Goal: Information Seeking & Learning: Find specific fact

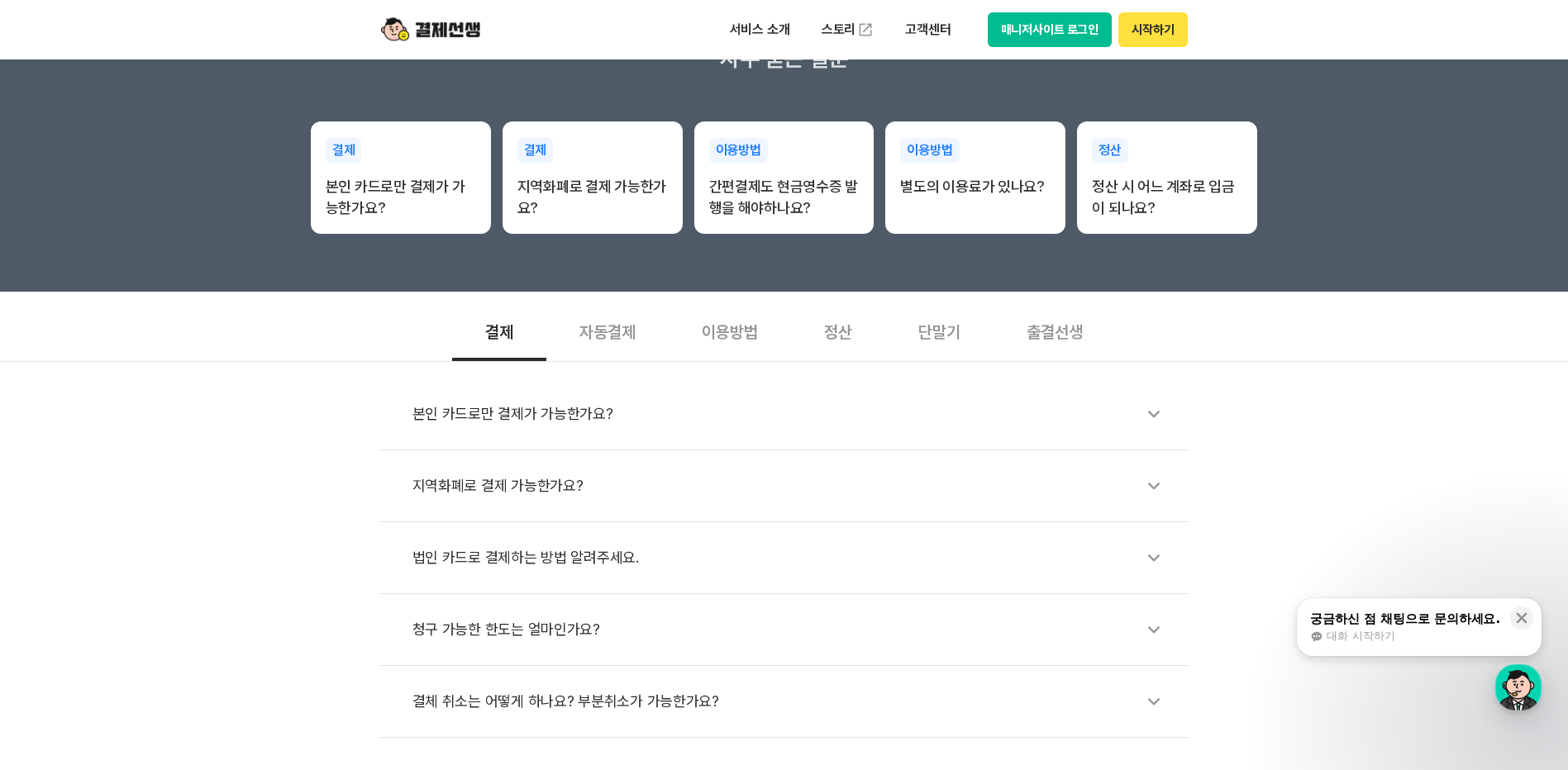
scroll to position [330, 0]
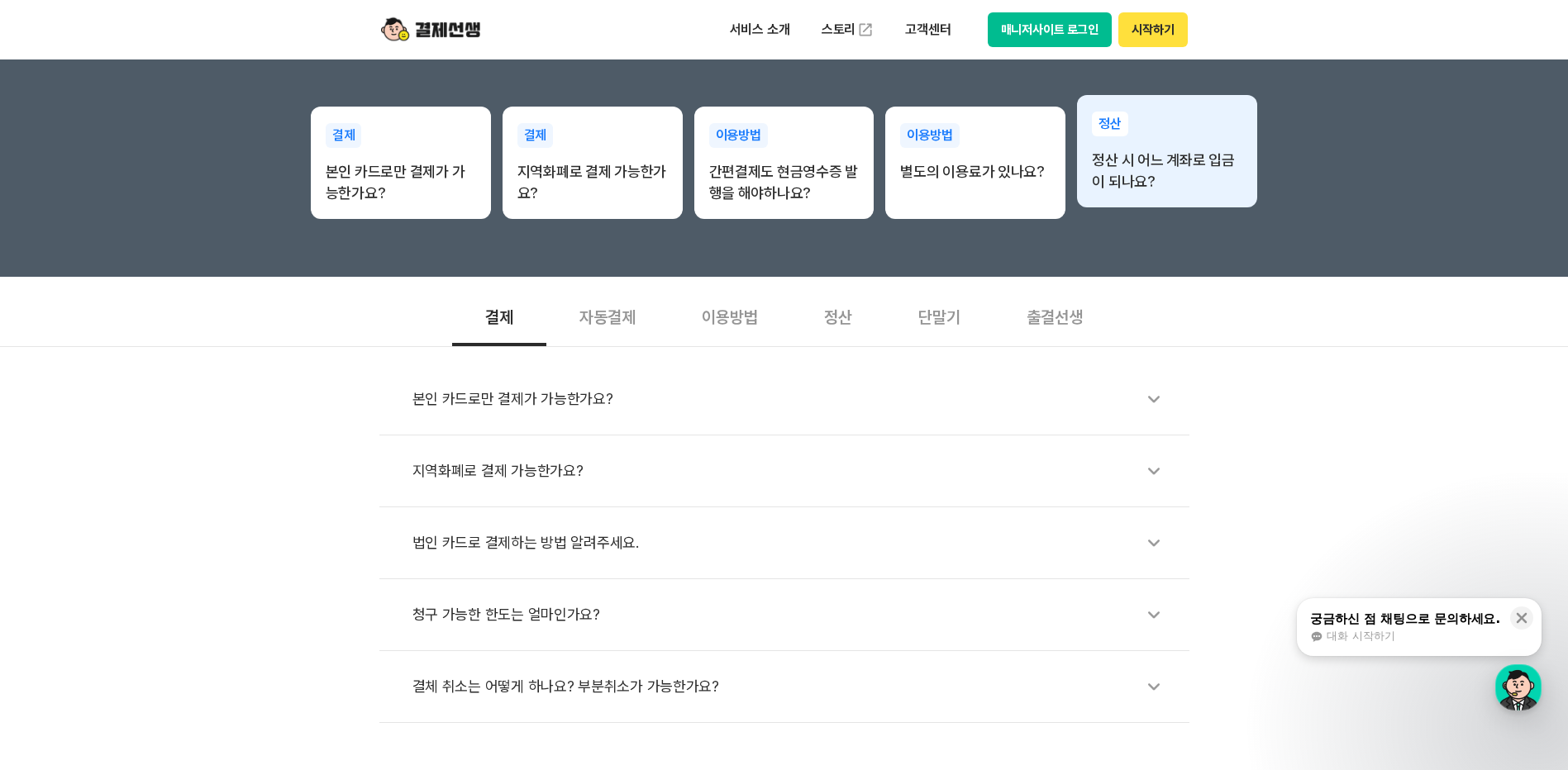
click at [1167, 170] on p "정산 시 어느 계좌로 입금이 되나요?" at bounding box center [1167, 171] width 150 height 43
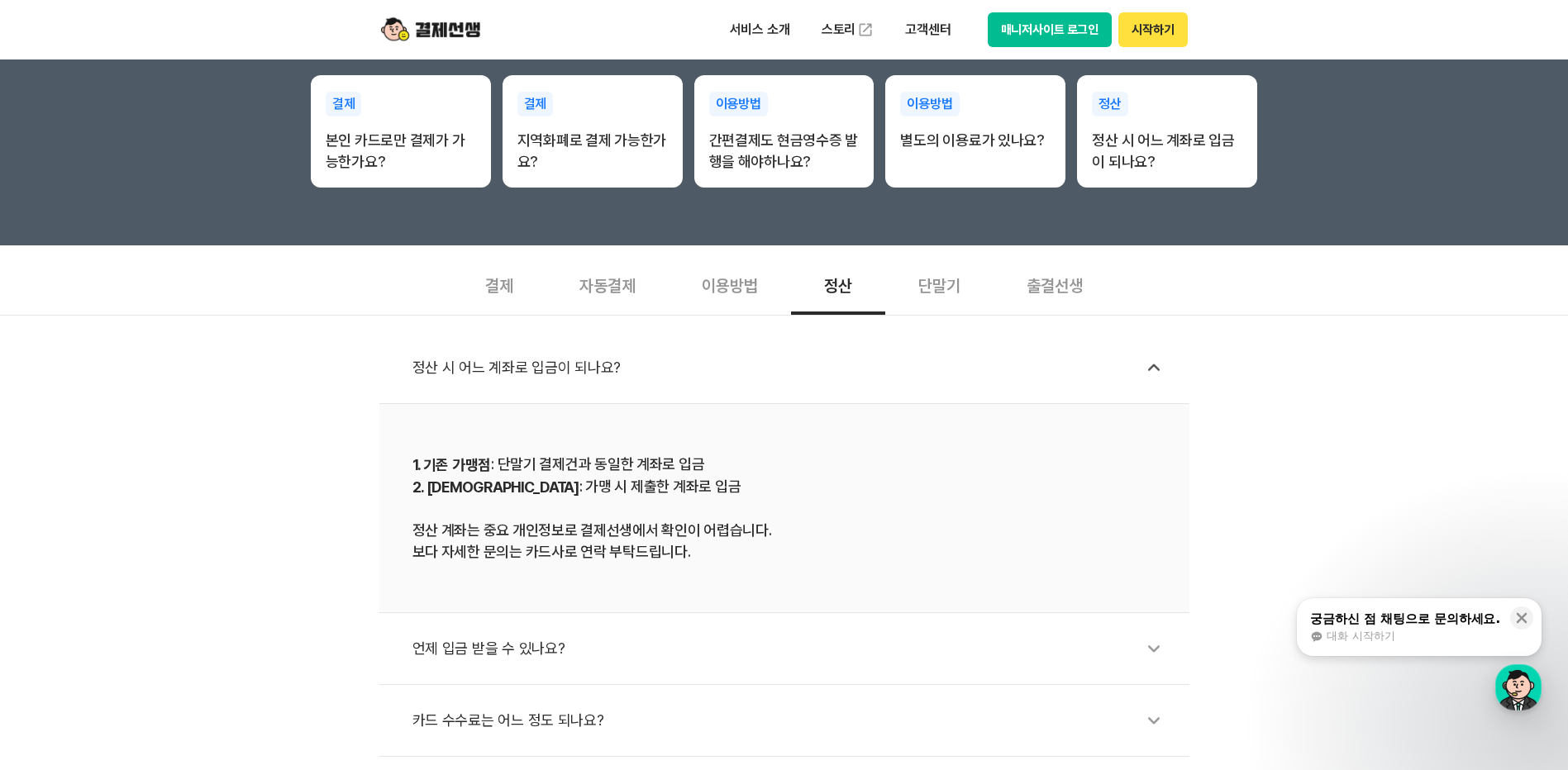
scroll to position [440, 0]
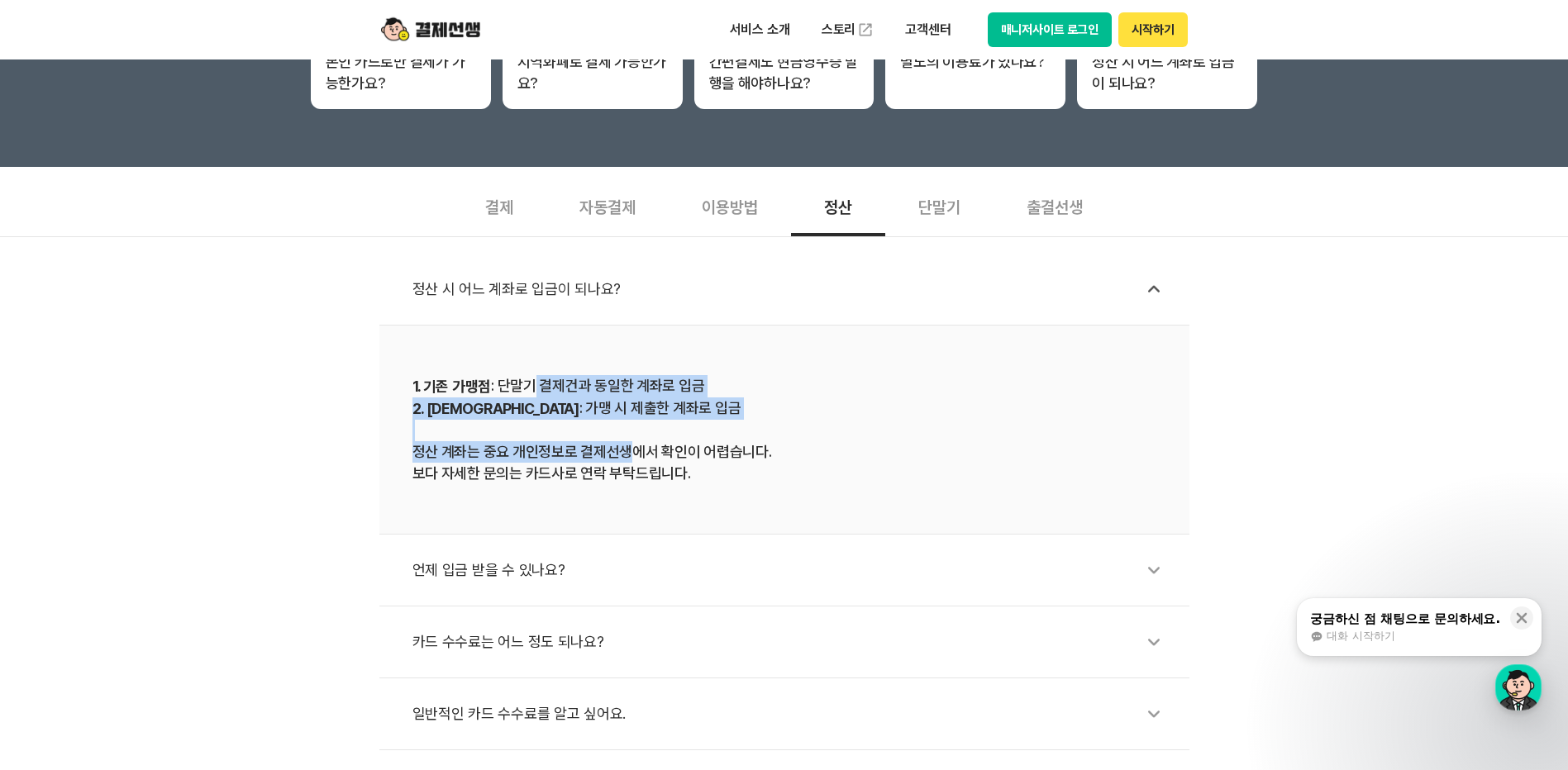
drag, startPoint x: 532, startPoint y: 386, endPoint x: 630, endPoint y: 444, distance: 113.9
click at [630, 444] on div "1. 기존 가맹점 : 단말기 결제건과 동일한 계좌로 입금 2. 신규 가맹점 : 가맹 시 제출한 계좌로 입금 정산 계좌는 중요 개인정보로 결제선…" at bounding box center [784, 429] width 744 height 109
click at [631, 444] on div "1. 기존 가맹점 : 단말기 결제건과 동일한 계좌로 입금 2. 신규 가맹점 : 가맹 시 제출한 계좌로 입금 정산 계좌는 중요 개인정보로 결제선…" at bounding box center [784, 429] width 744 height 109
click at [629, 458] on div "1. 기존 가맹점 : 단말기 결제건과 동일한 계좌로 입금 2. 신규 가맹점 : 가맹 시 제출한 계좌로 입금 정산 계좌는 중요 개인정보로 결제선…" at bounding box center [784, 429] width 744 height 109
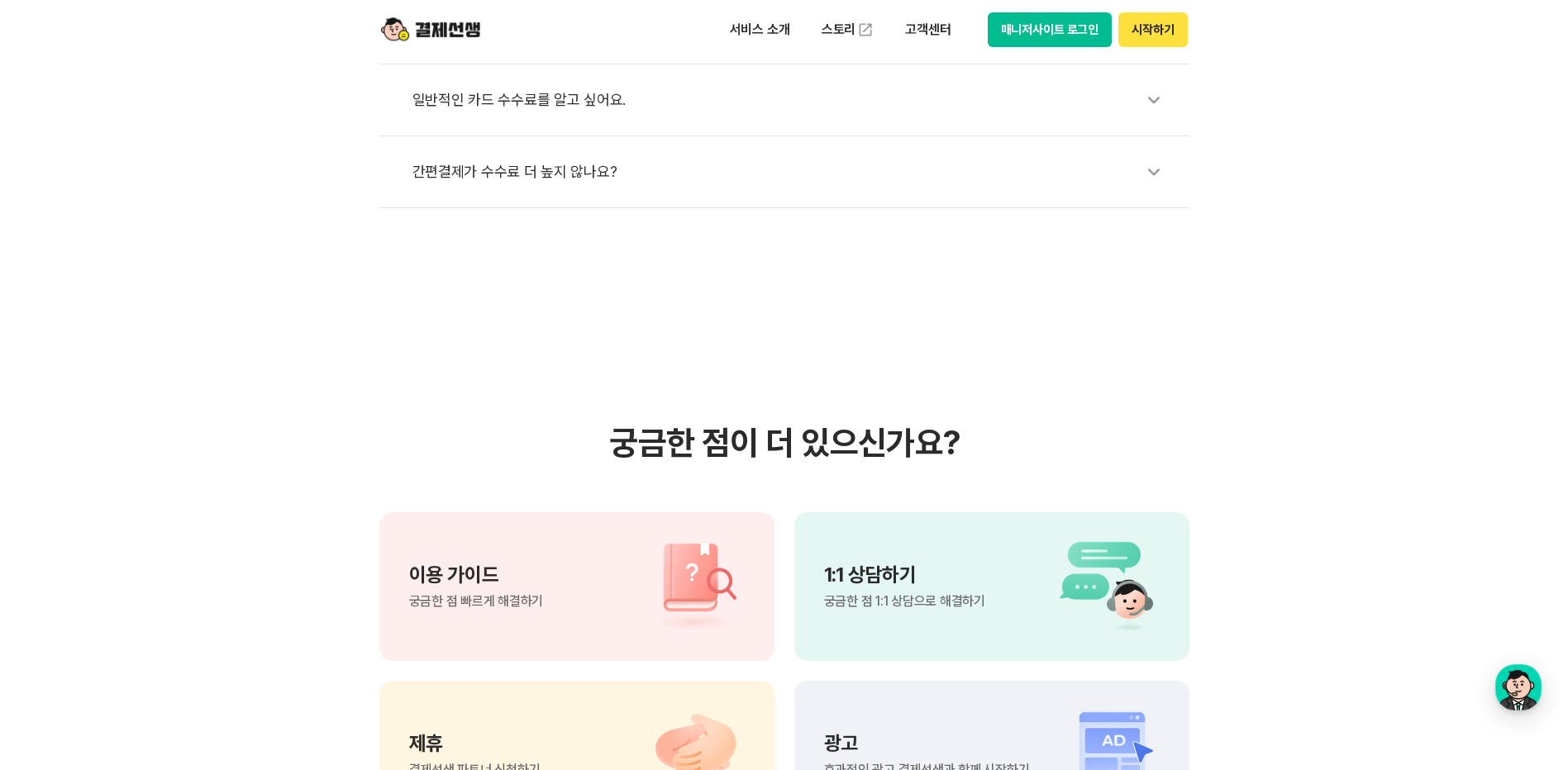
scroll to position [1046, 0]
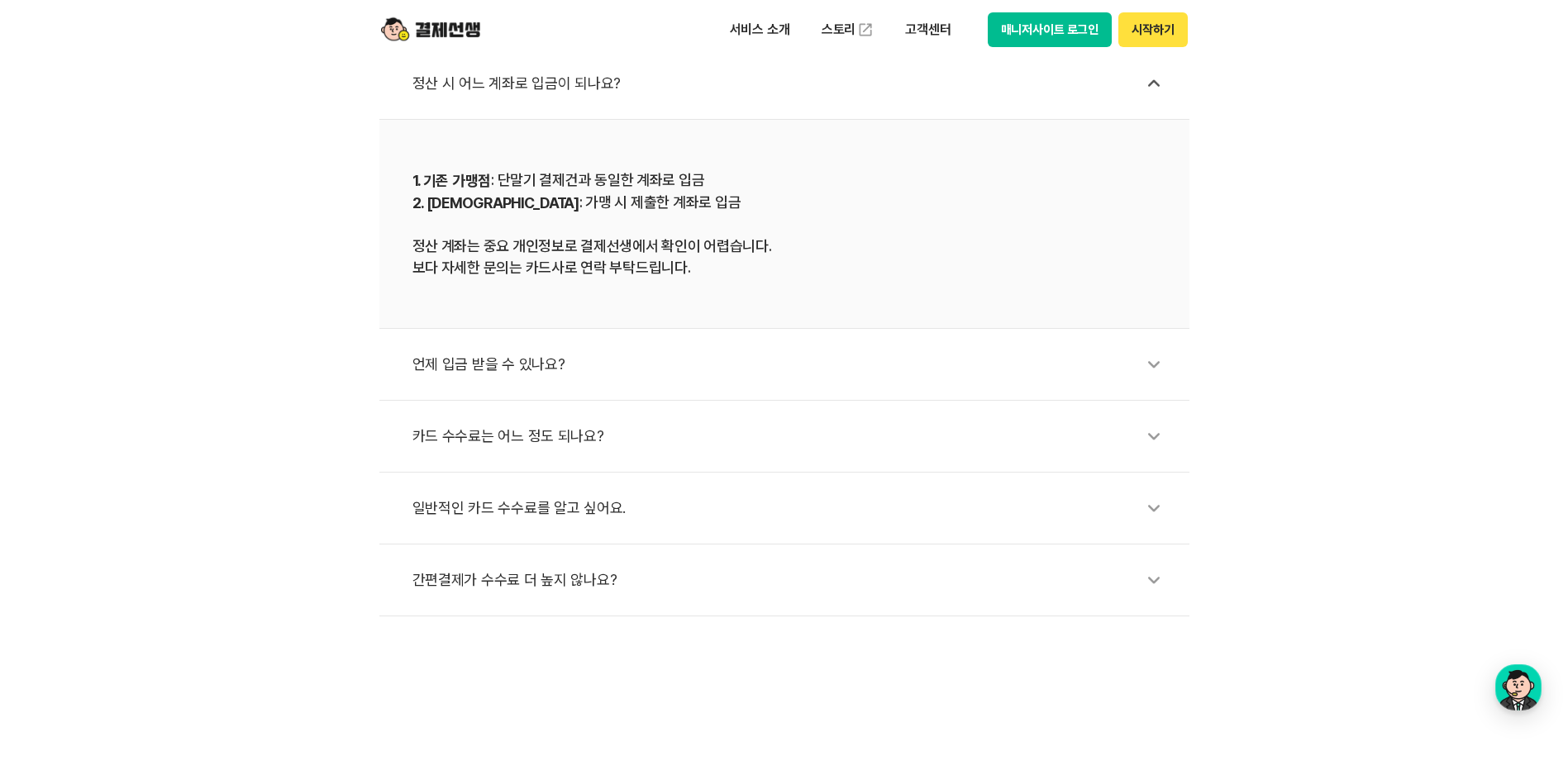
scroll to position [0, 0]
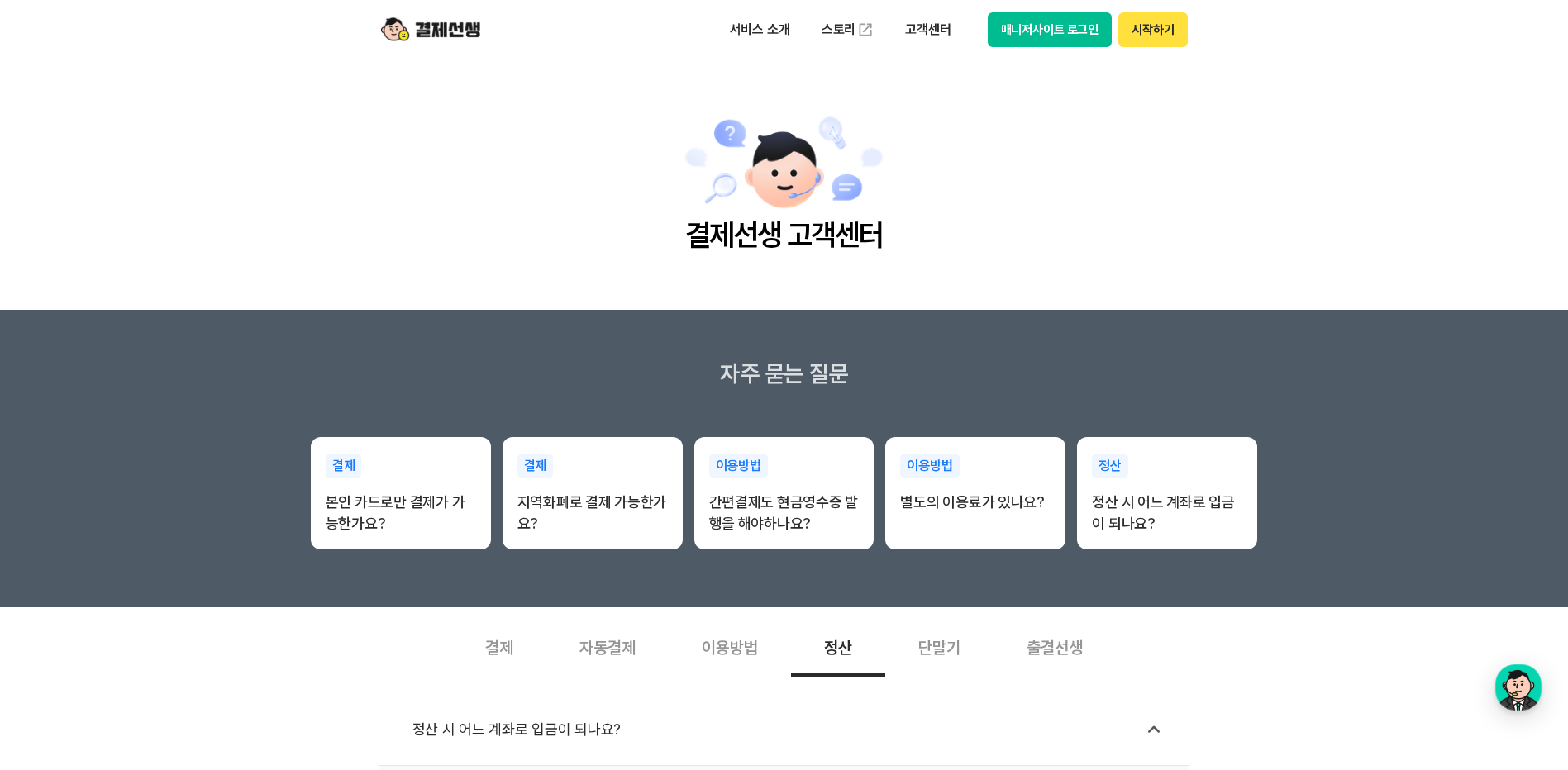
click at [482, 18] on div "서비스 소개 스토리 고객센터 매니저사이트 로그인 시작하기" at bounding box center [784, 29] width 846 height 59
click at [472, 24] on img at bounding box center [430, 29] width 99 height 31
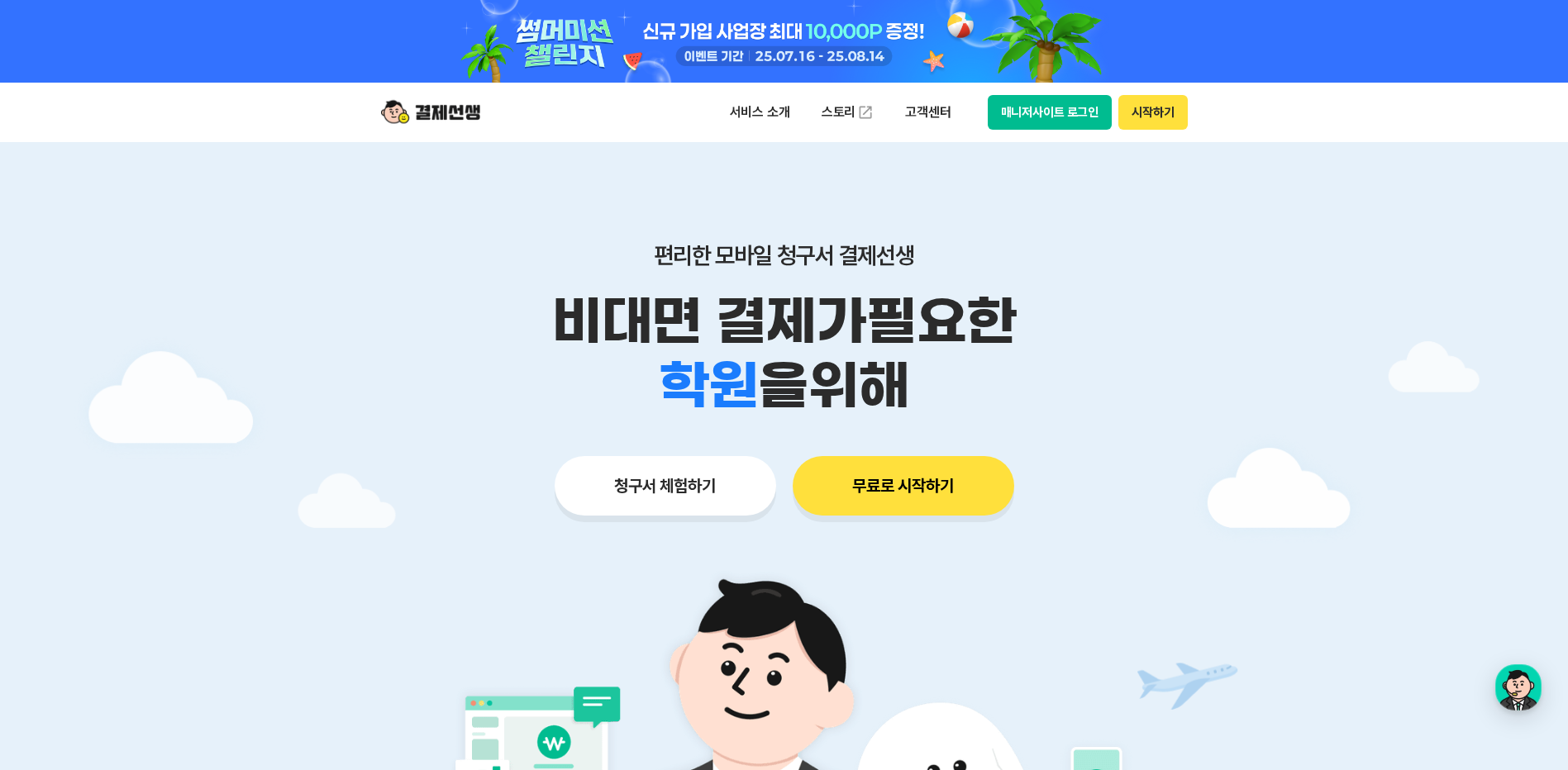
click at [1207, 309] on p "비대면 결제가 필요한" at bounding box center [784, 321] width 846 height 64
